Goal: Task Accomplishment & Management: Use online tool/utility

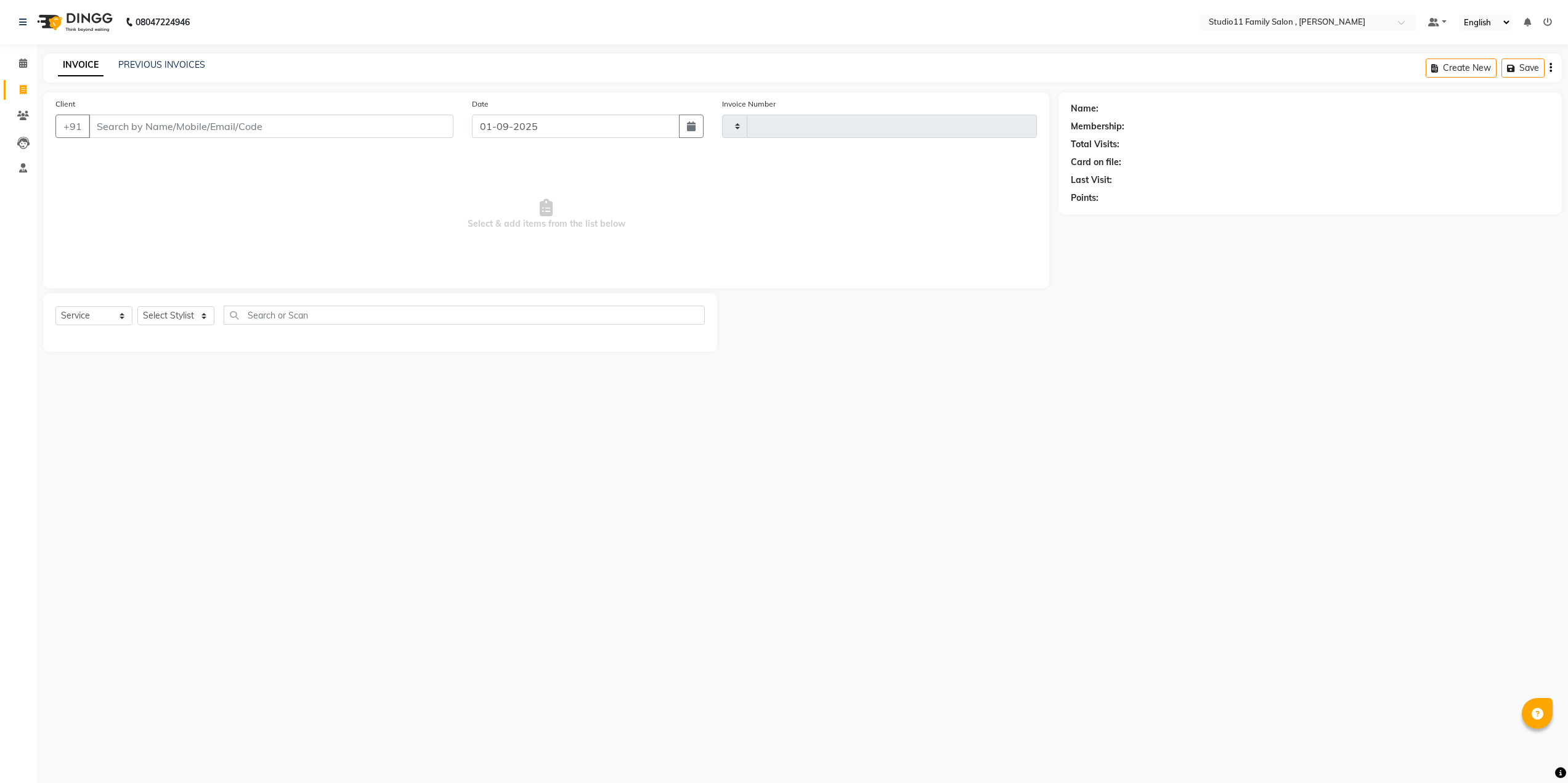
select select "service"
type input "1049"
select select "7303"
click at [199, 314] on select "Select Stylist" at bounding box center [176, 315] width 77 height 19
select select "62941"
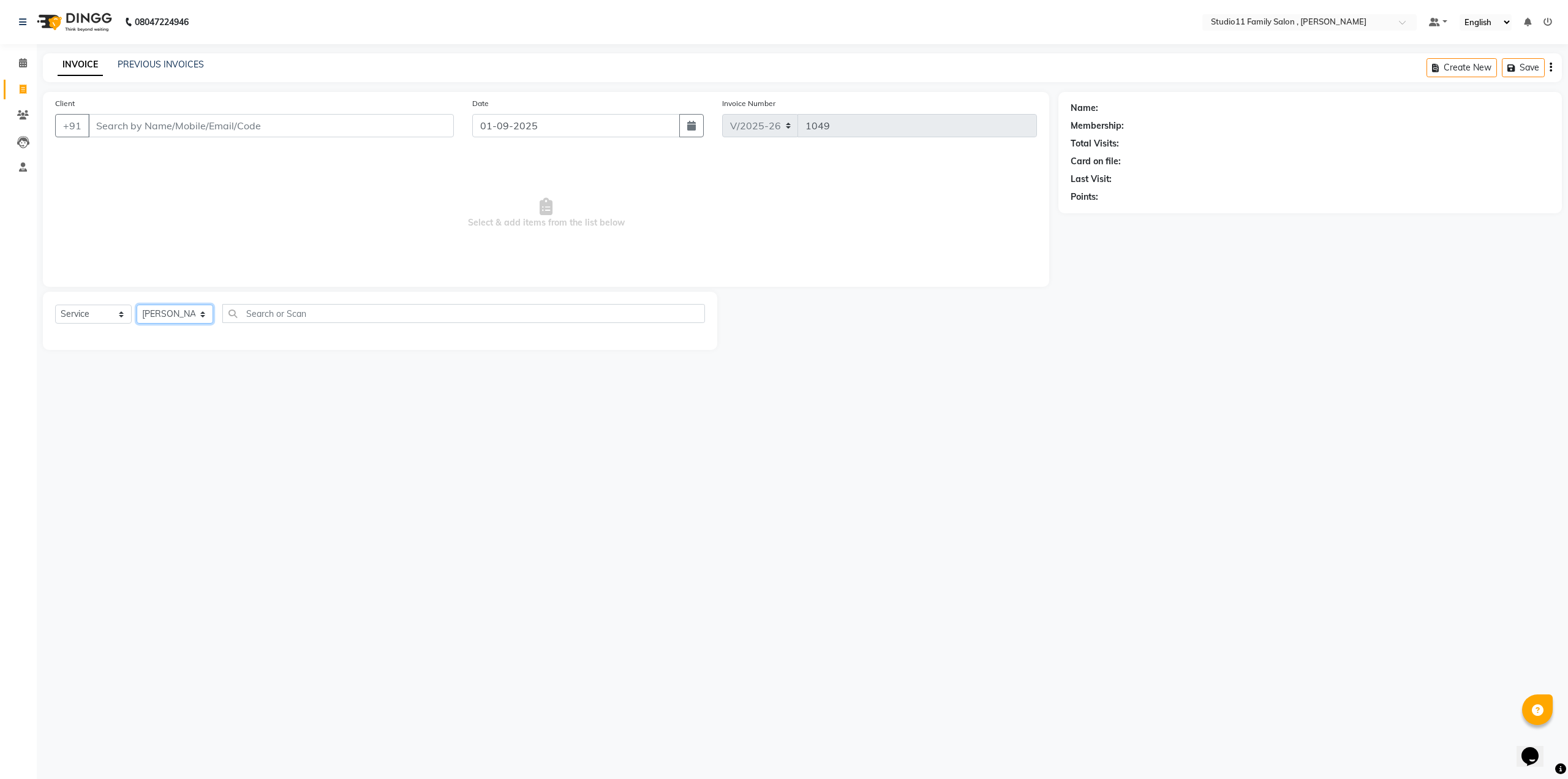
click at [136, 304] on select "Select Stylist [PERSON_NAME] Neha [PERSON_NAME] Preet [PERSON_NAME] [PERSON_NAM…" at bounding box center [175, 314] width 77 height 19
click at [136, 338] on div "Men-Kids Hair Cut (₹200)" at bounding box center [105, 340] width 101 height 13
checkbox input "false"
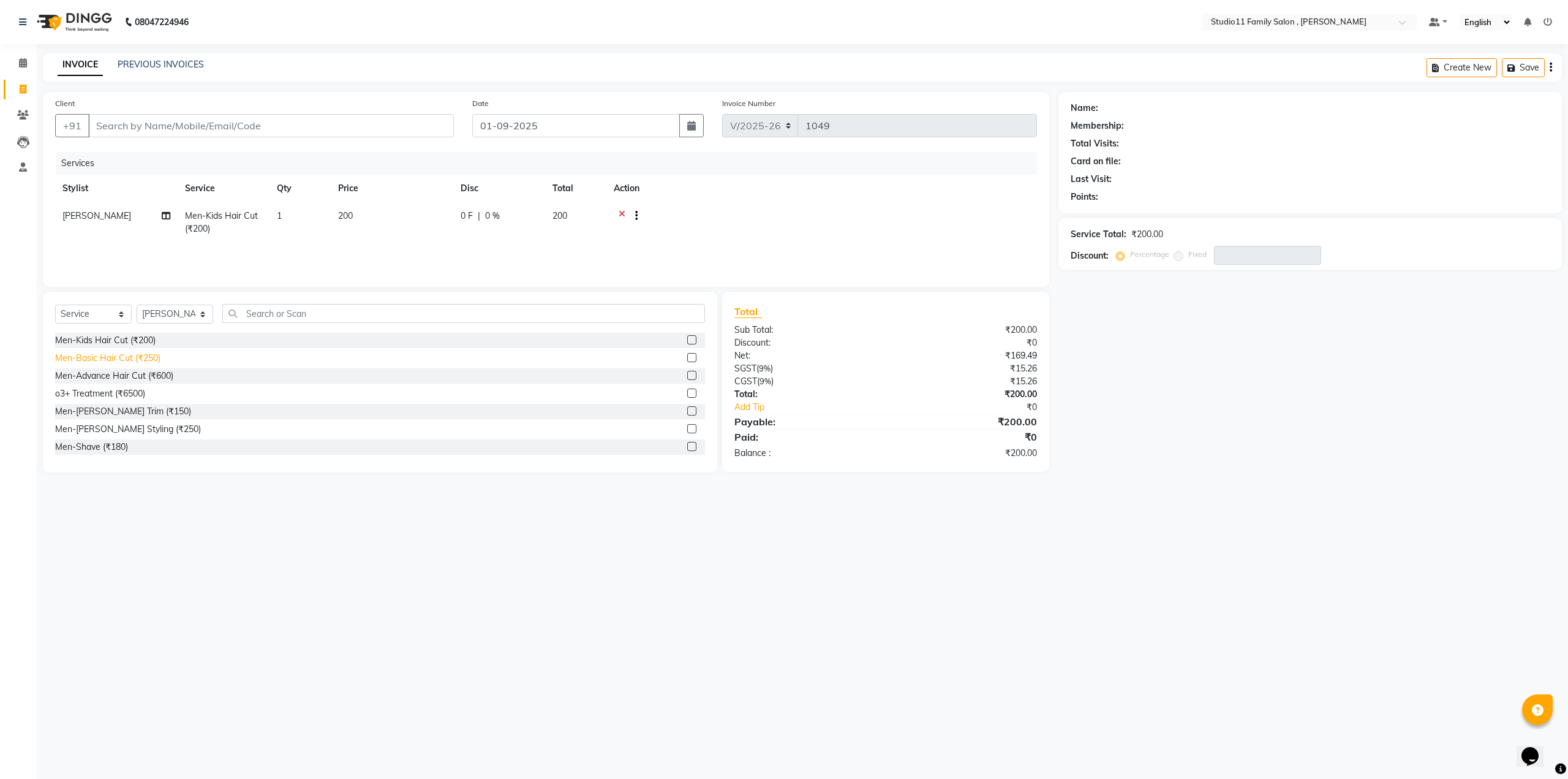
click at [136, 358] on div "Men-Basic Hair Cut (₹250)" at bounding box center [108, 358] width 105 height 13
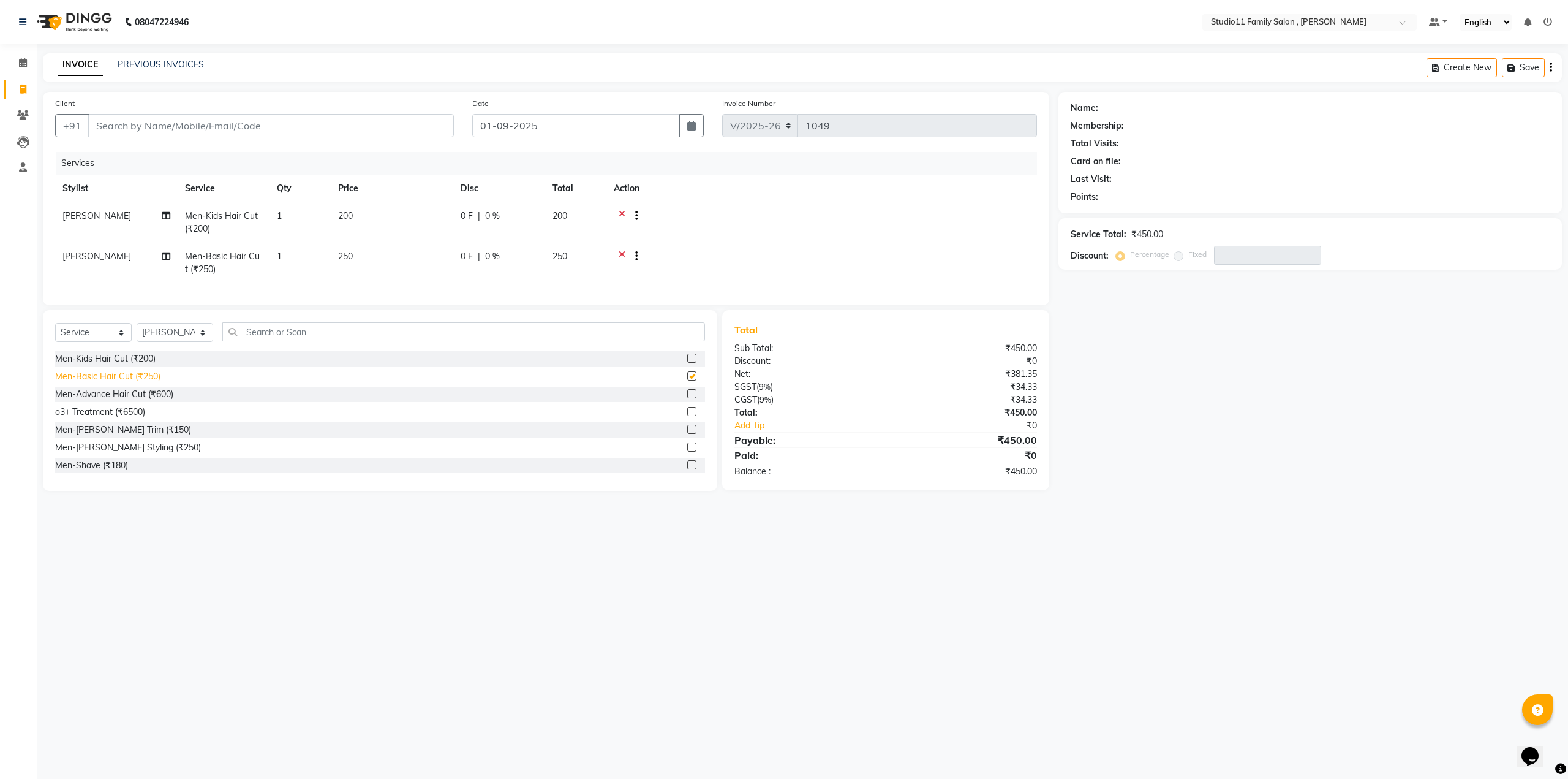
checkbox input "false"
click at [115, 454] on div "Men-[PERSON_NAME] Styling (₹250)" at bounding box center [128, 448] width 146 height 13
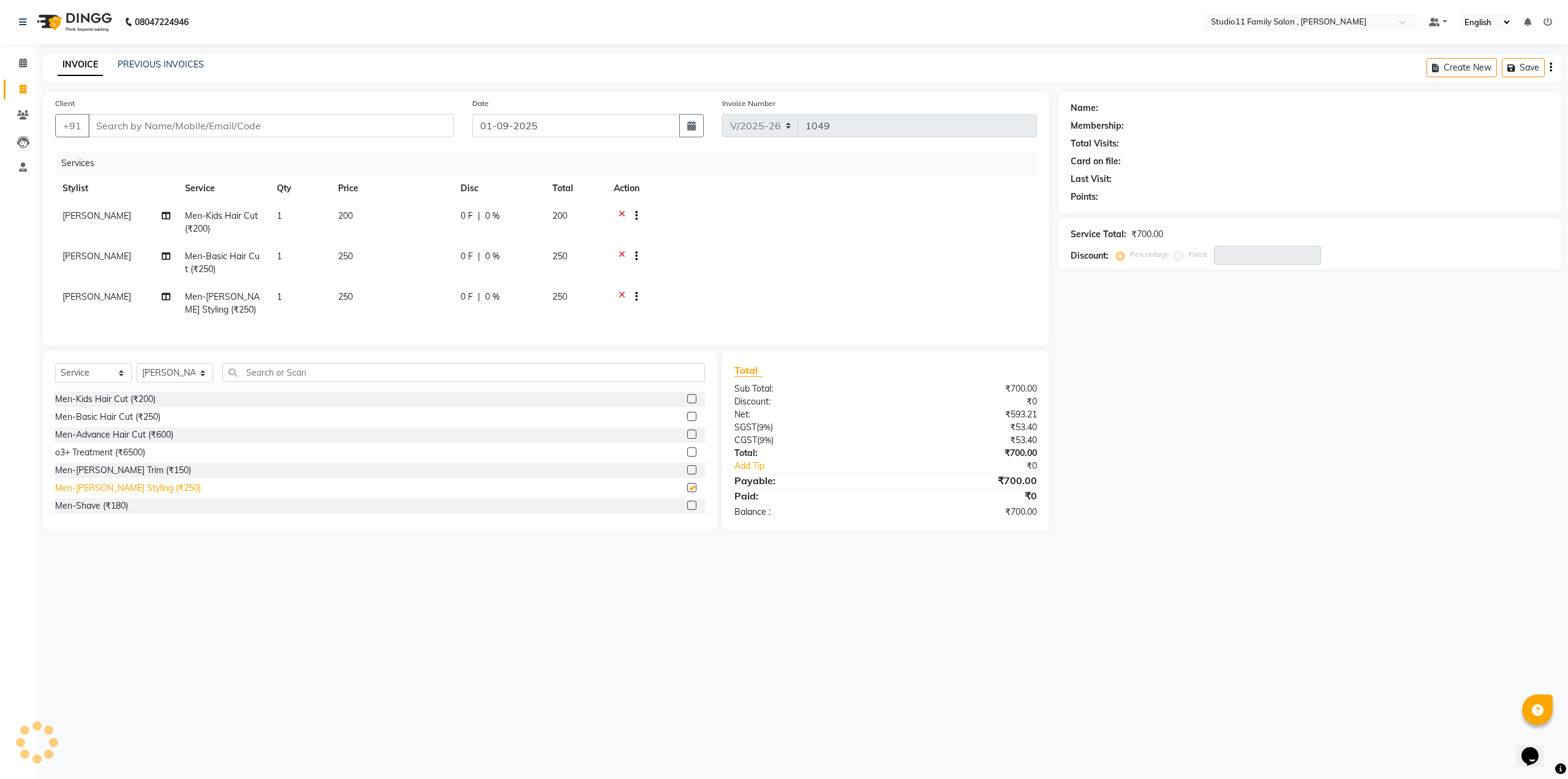
checkbox input "false"
click at [178, 382] on select "Select Stylist [PERSON_NAME] Neha [PERSON_NAME] Preet [PERSON_NAME] [PERSON_NAM…" at bounding box center [175, 373] width 77 height 19
select select "85212"
click at [136, 373] on select "Select Stylist [PERSON_NAME] Neha [PERSON_NAME] Preet [PERSON_NAME] [PERSON_NAM…" at bounding box center [175, 373] width 77 height 19
click at [275, 379] on input "text" at bounding box center [464, 372] width 483 height 19
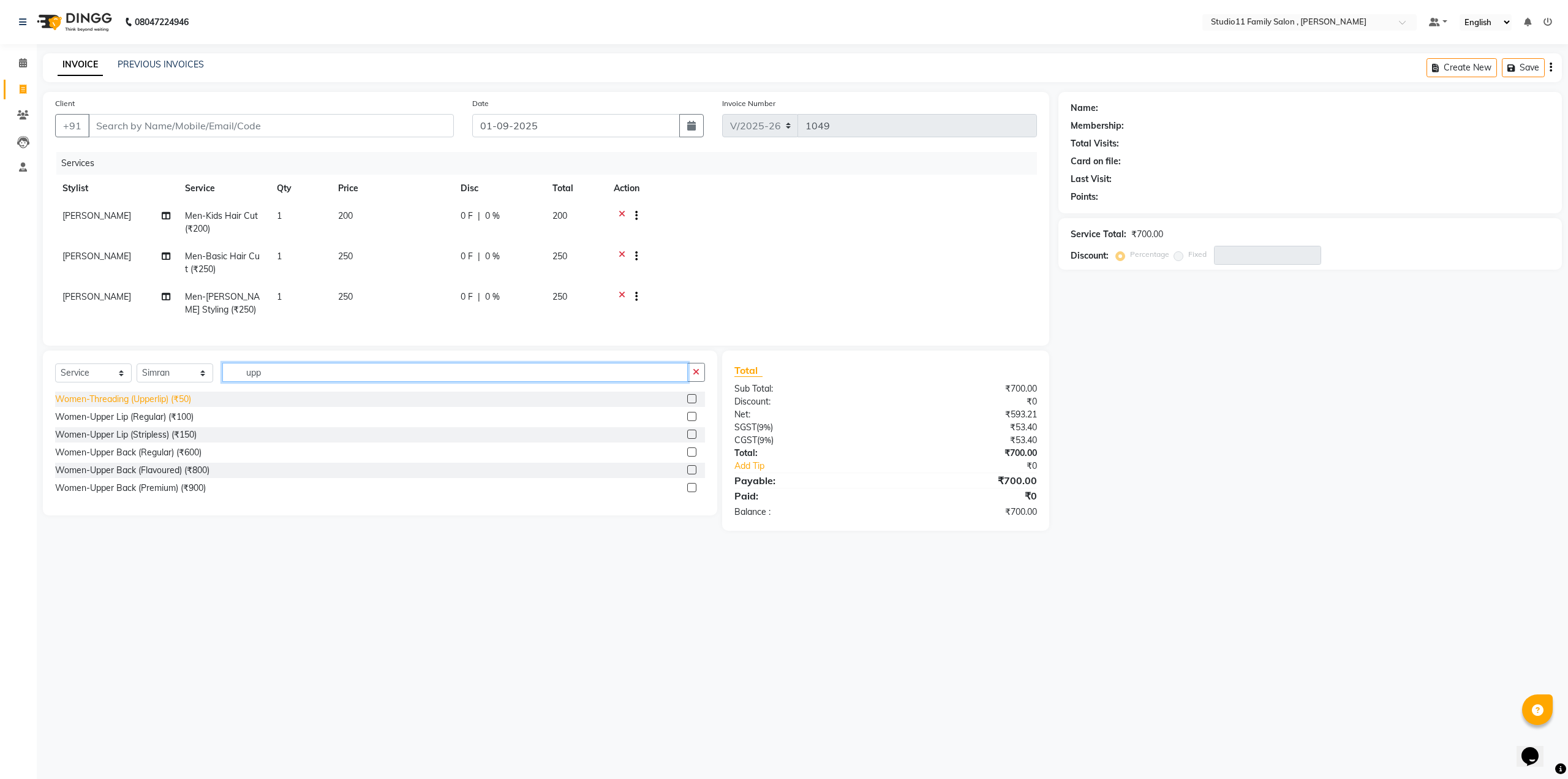
type input "upp"
click at [141, 405] on div "Women-Threading (Upperlip) (₹50)" at bounding box center [123, 399] width 136 height 13
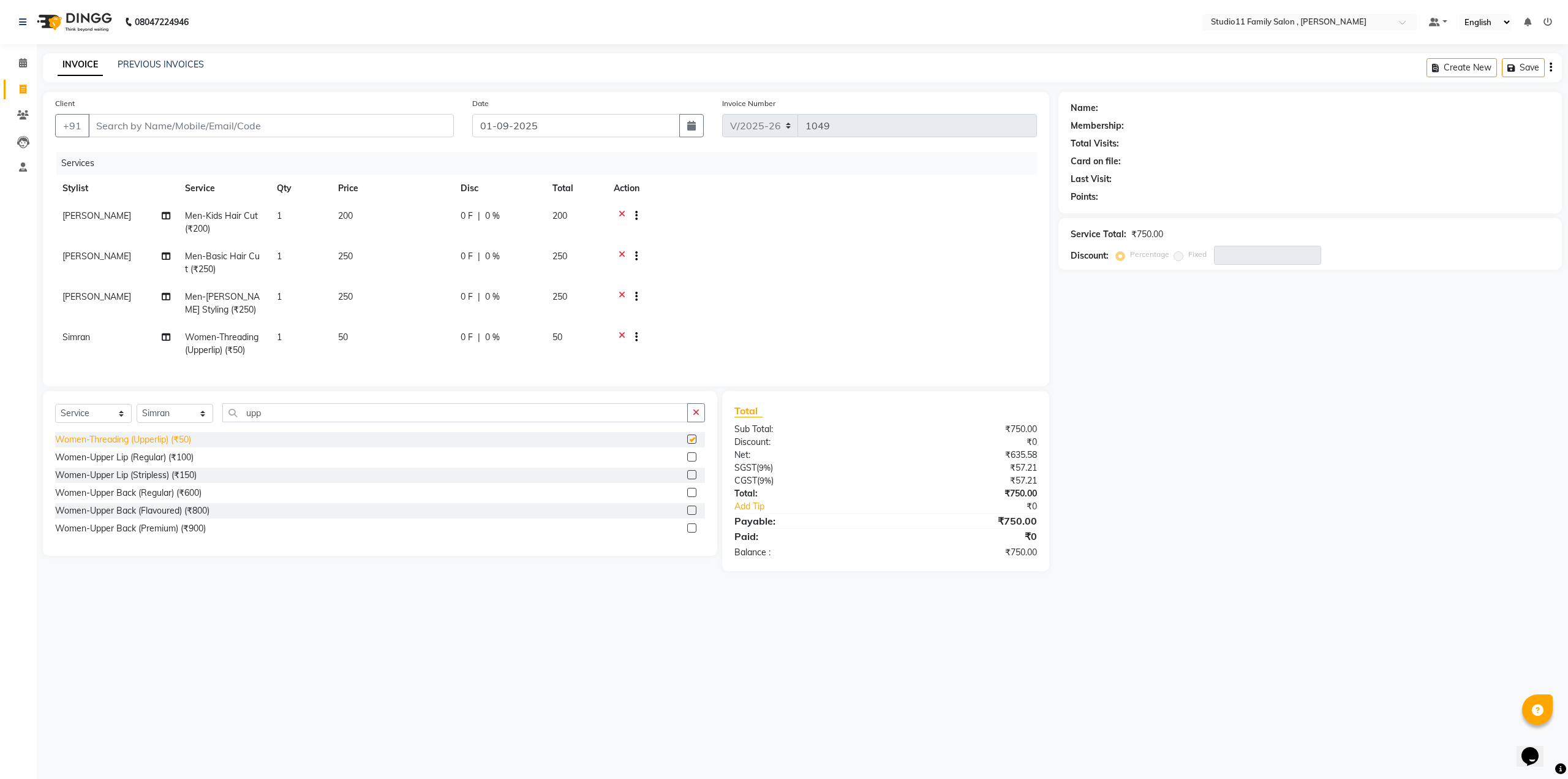
checkbox input "false"
click at [185, 125] on input "Client" at bounding box center [271, 125] width 365 height 23
type input "7"
type input "0"
click at [184, 156] on ngb-highlight "70******00" at bounding box center [208, 153] width 50 height 12
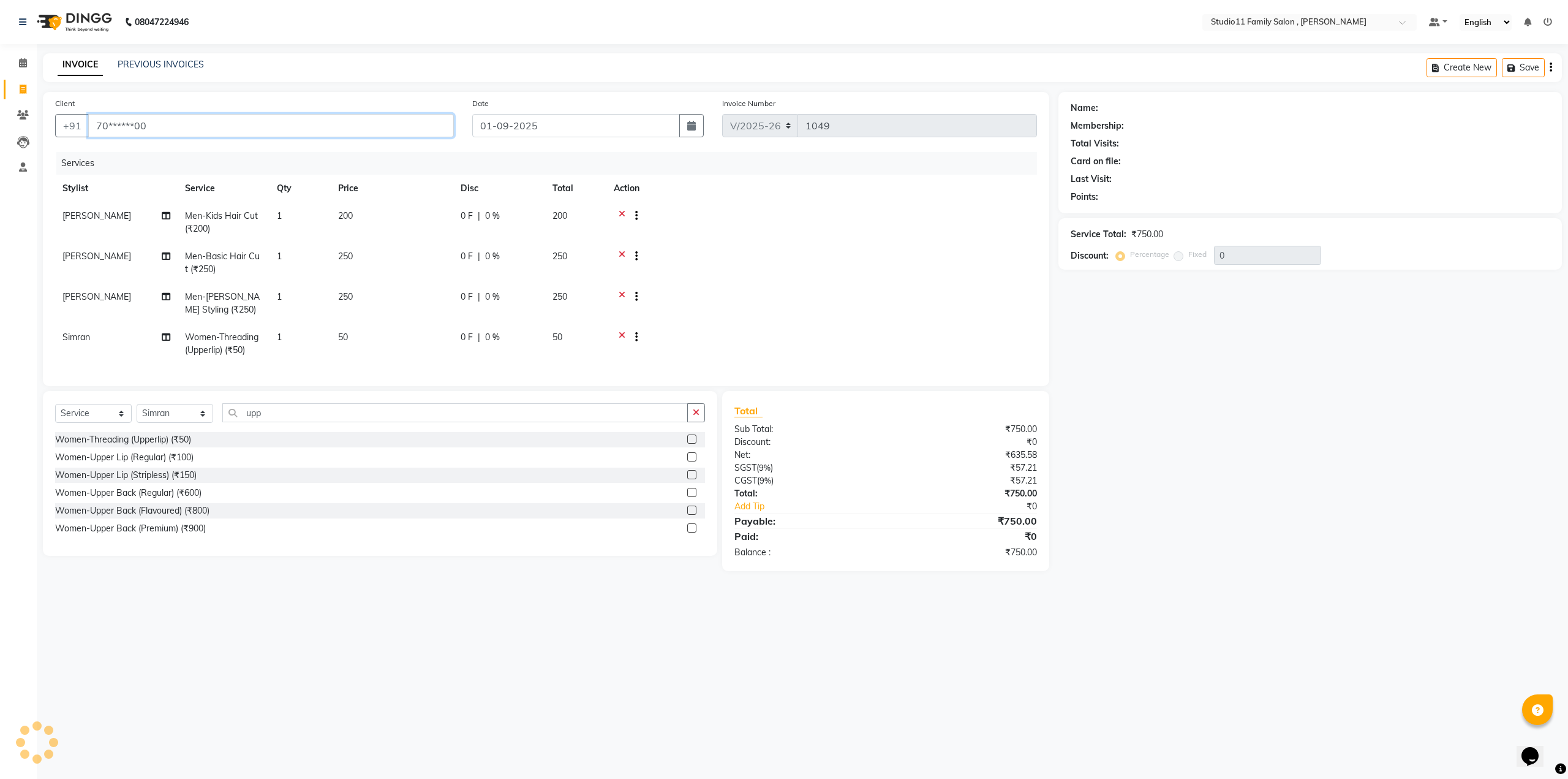
type input "70******00"
select select "2: Object"
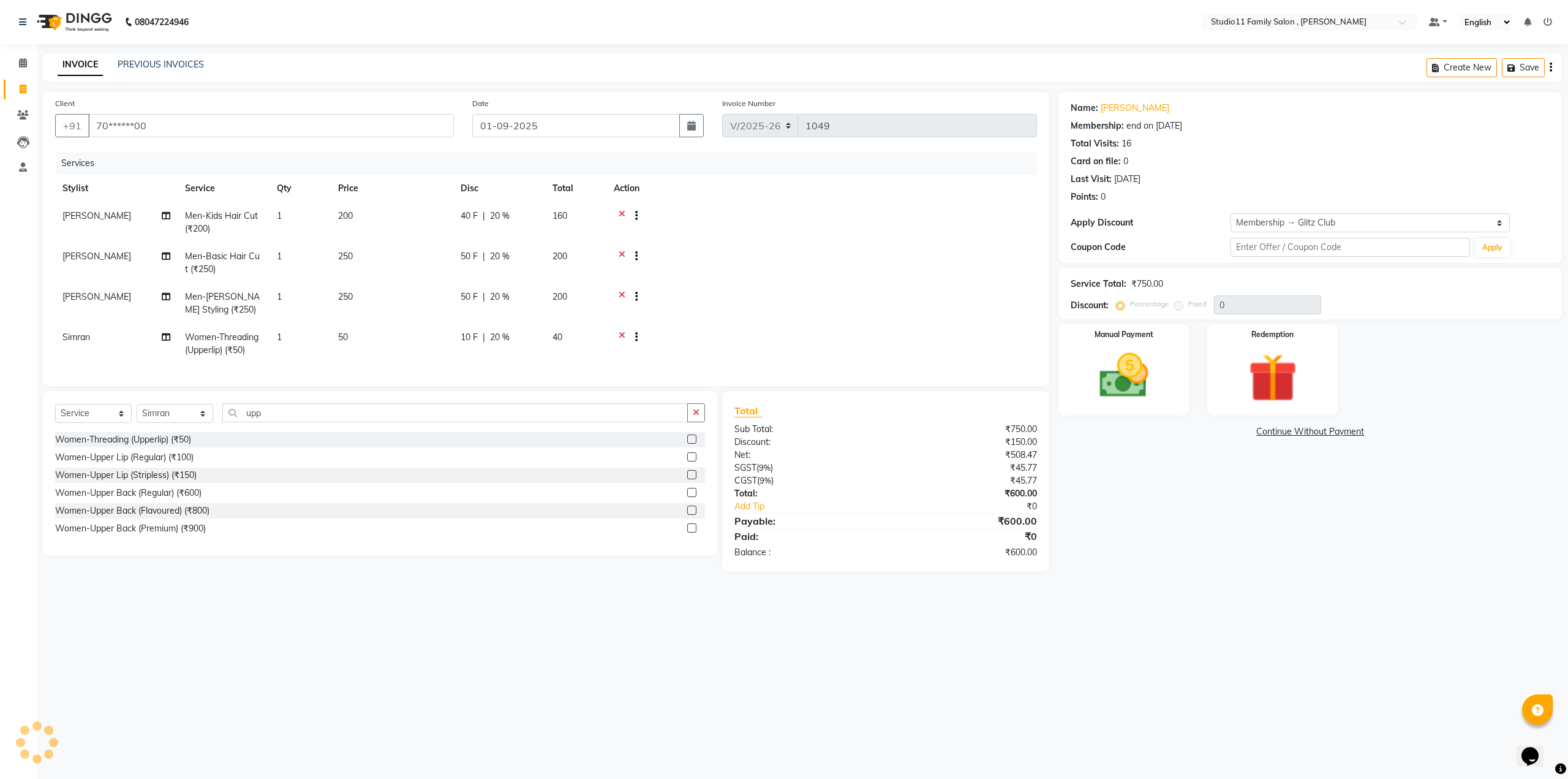
type input "20"
click at [1108, 395] on img at bounding box center [1124, 376] width 83 height 59
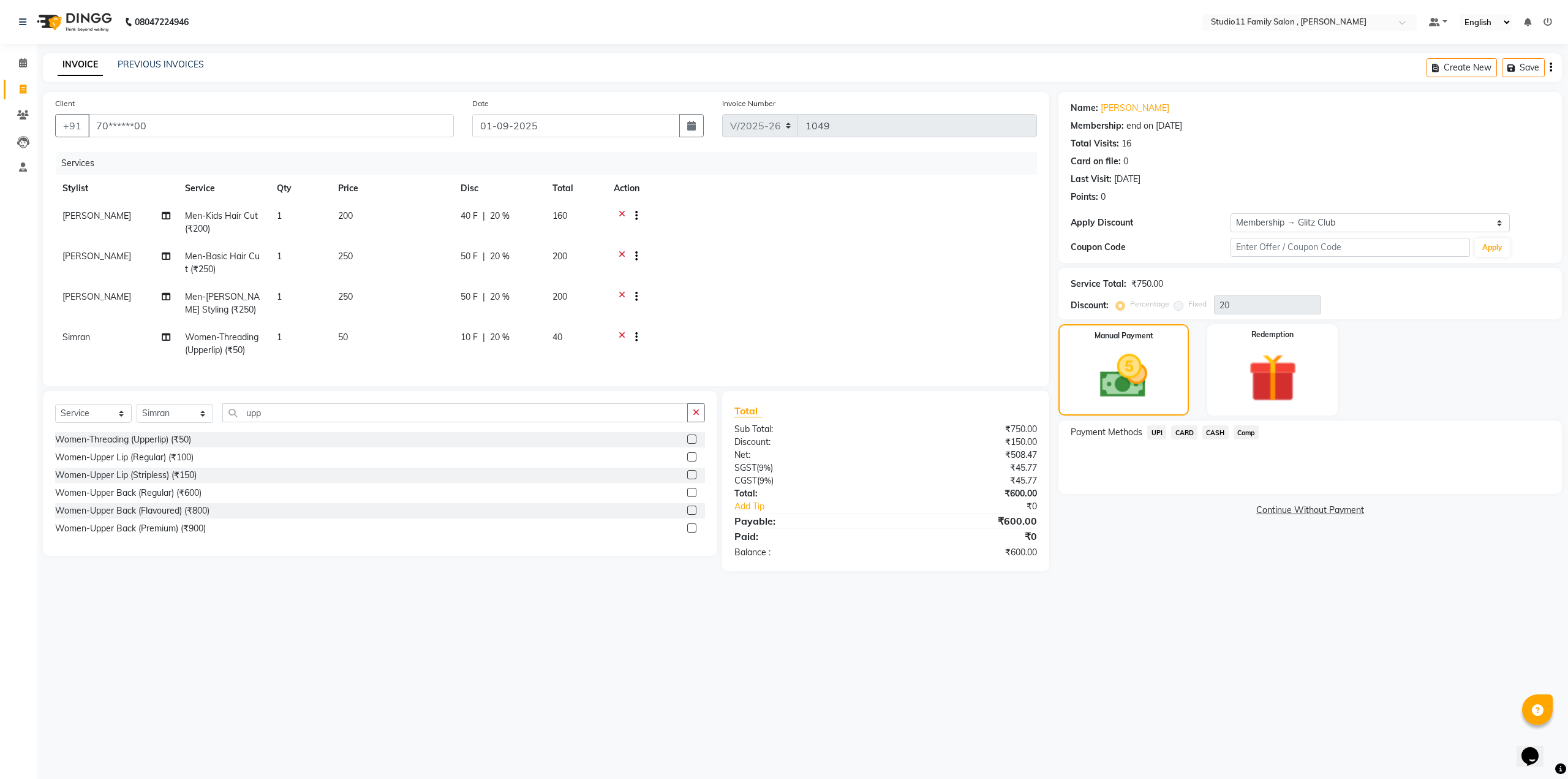
click at [1242, 433] on span "Comp" at bounding box center [1246, 433] width 26 height 14
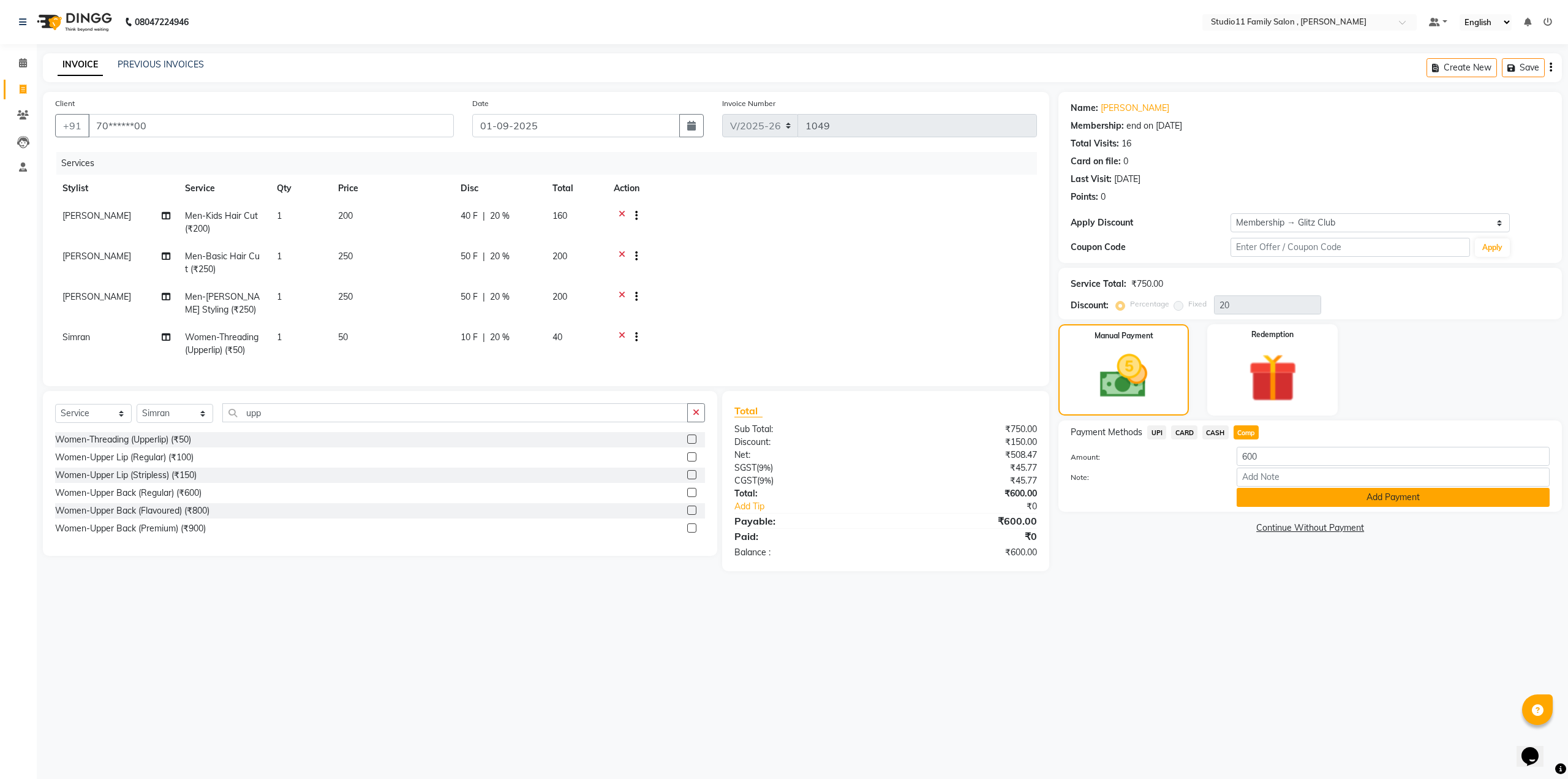
click at [1248, 496] on button "Add Payment" at bounding box center [1393, 497] width 313 height 19
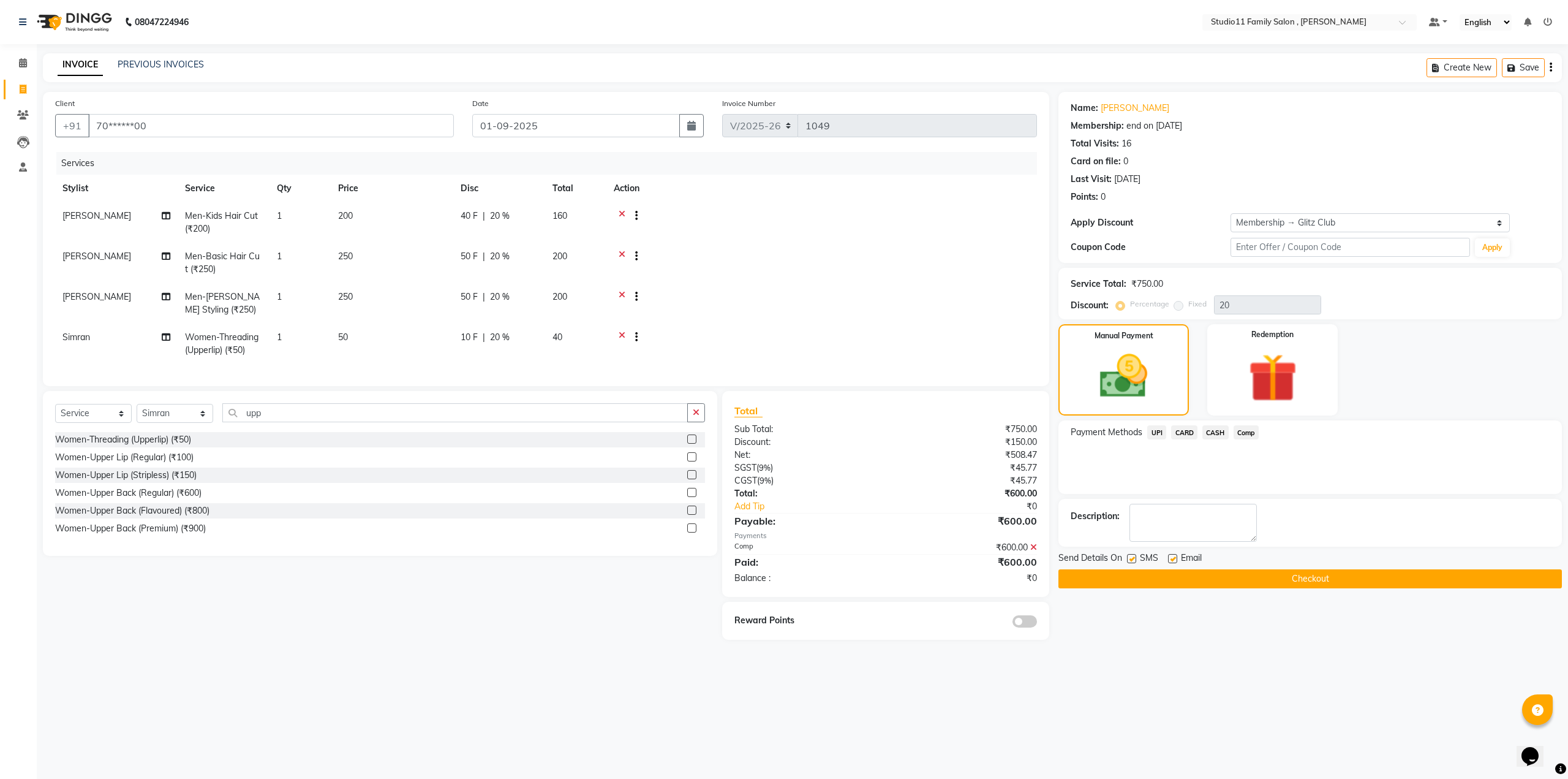
click at [1196, 580] on button "Checkout" at bounding box center [1309, 579] width 504 height 19
